Goal: Task Accomplishment & Management: Manage account settings

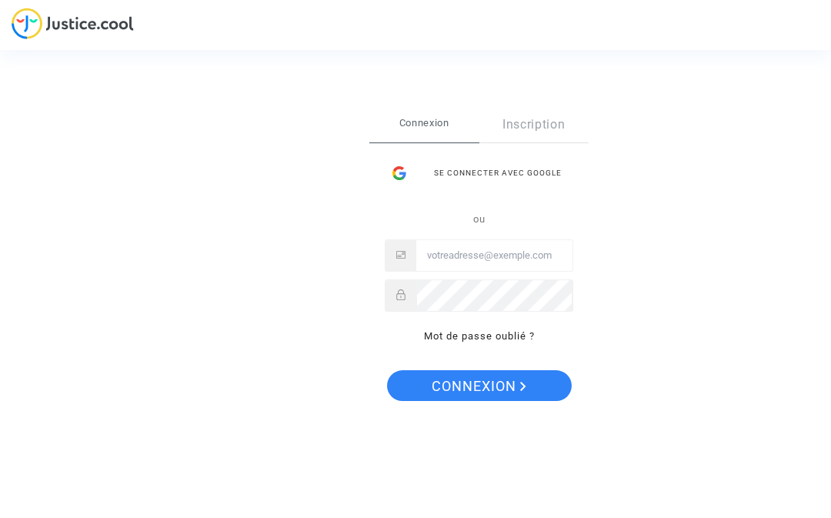
click at [490, 379] on span "Connexion" at bounding box center [479, 386] width 95 height 32
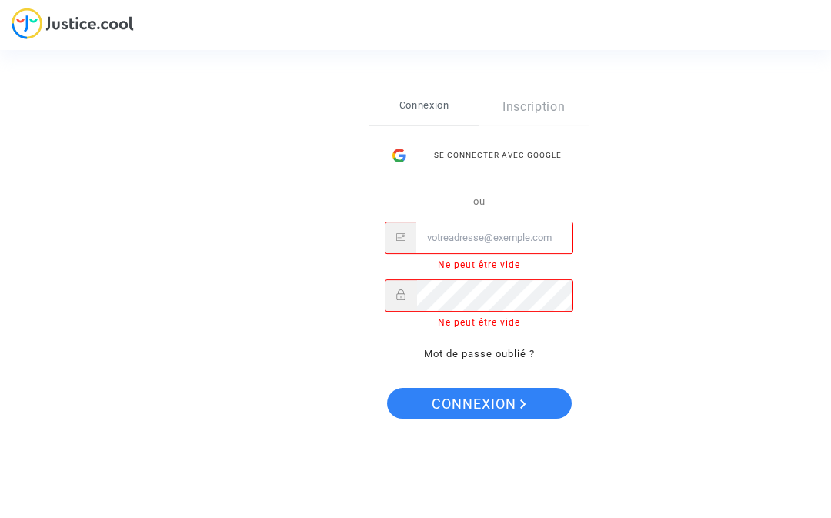
click at [516, 242] on input "Email" at bounding box center [494, 237] width 156 height 31
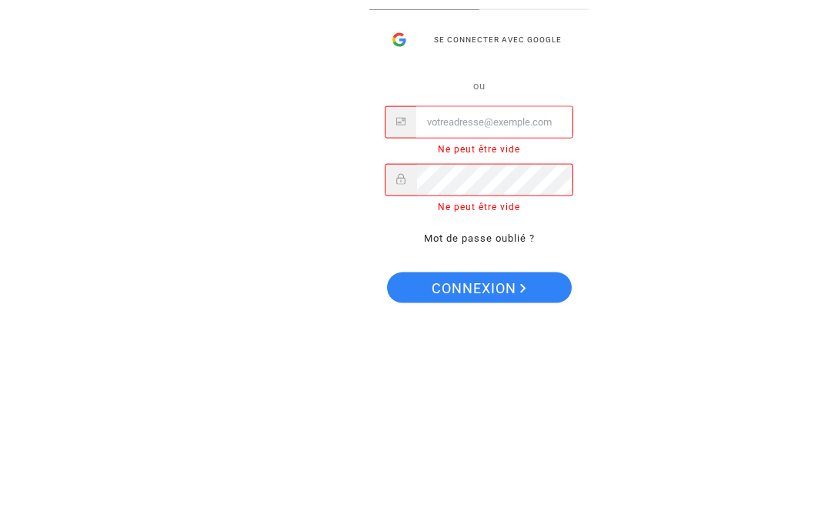
type input "[PERSON_NAME][EMAIL_ADDRESS][DOMAIN_NAME]"
click at [478, 388] on button "Connexion" at bounding box center [479, 403] width 185 height 31
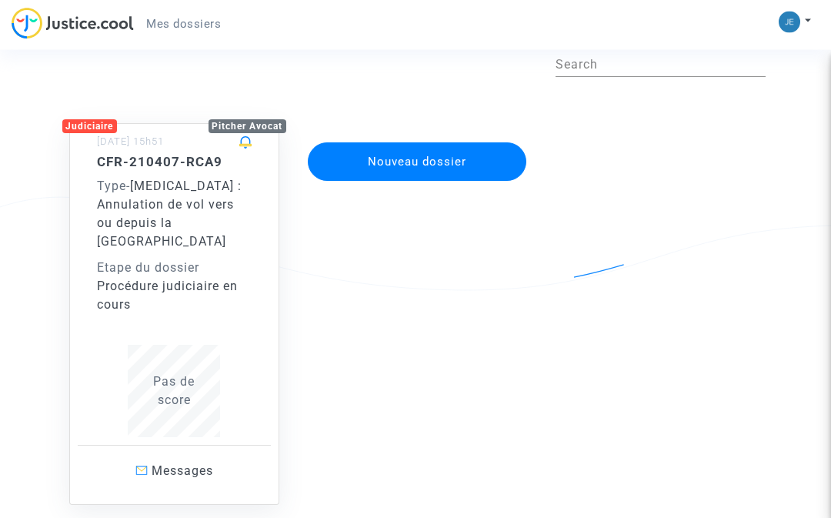
scroll to position [81, 0]
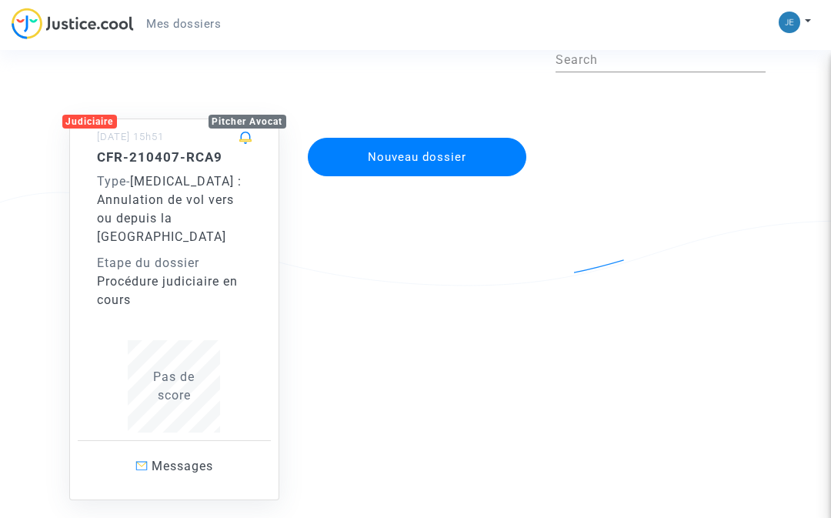
click at [189, 459] on span "Messages" at bounding box center [183, 466] width 62 height 15
